Goal: Information Seeking & Learning: Learn about a topic

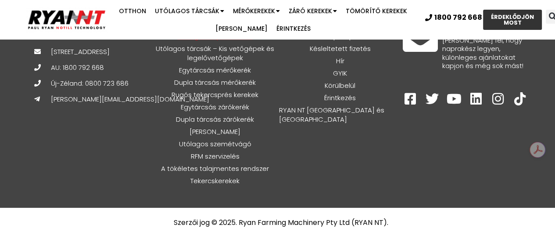
scroll to position [3355, 0]
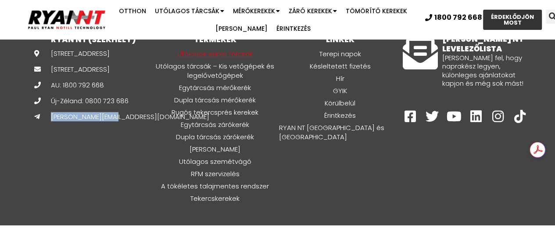
drag, startPoint x: 130, startPoint y: 152, endPoint x: 43, endPoint y: 149, distance: 86.6
click at [43, 121] on div "134 Golfpálya út, Horsham VIC 3400 PO Box 505, Horsham VIC 3400 AU: 1800 792 66…" at bounding box center [93, 85] width 119 height 72
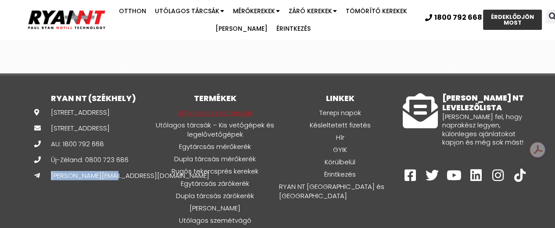
scroll to position [3311, 0]
